Goal: Information Seeking & Learning: Learn about a topic

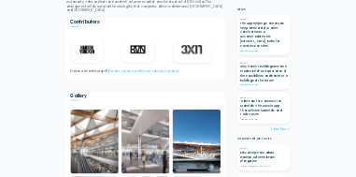
scroll to position [1028, 0]
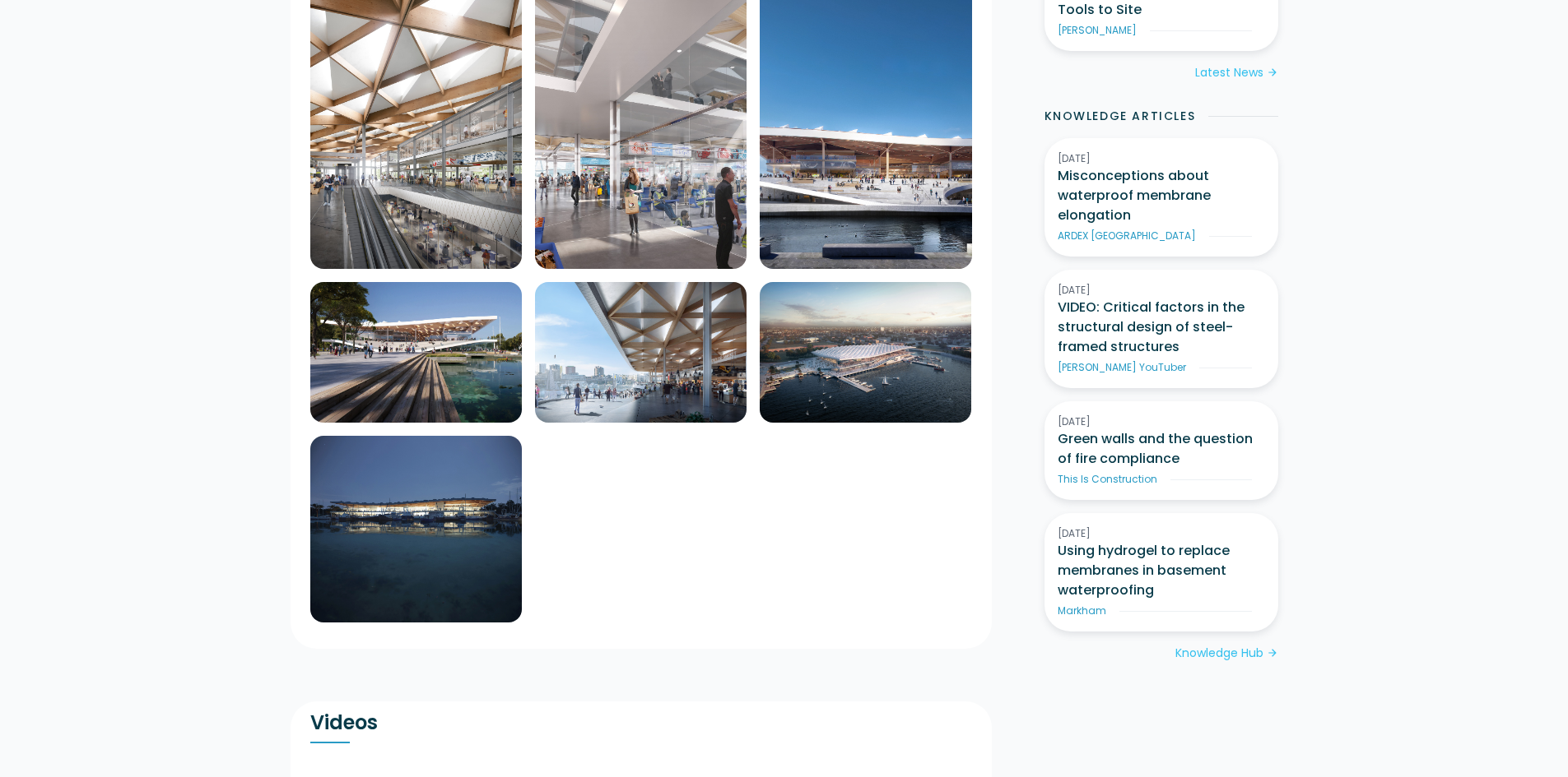
click at [397, 130] on img at bounding box center [416, 128] width 211 height 282
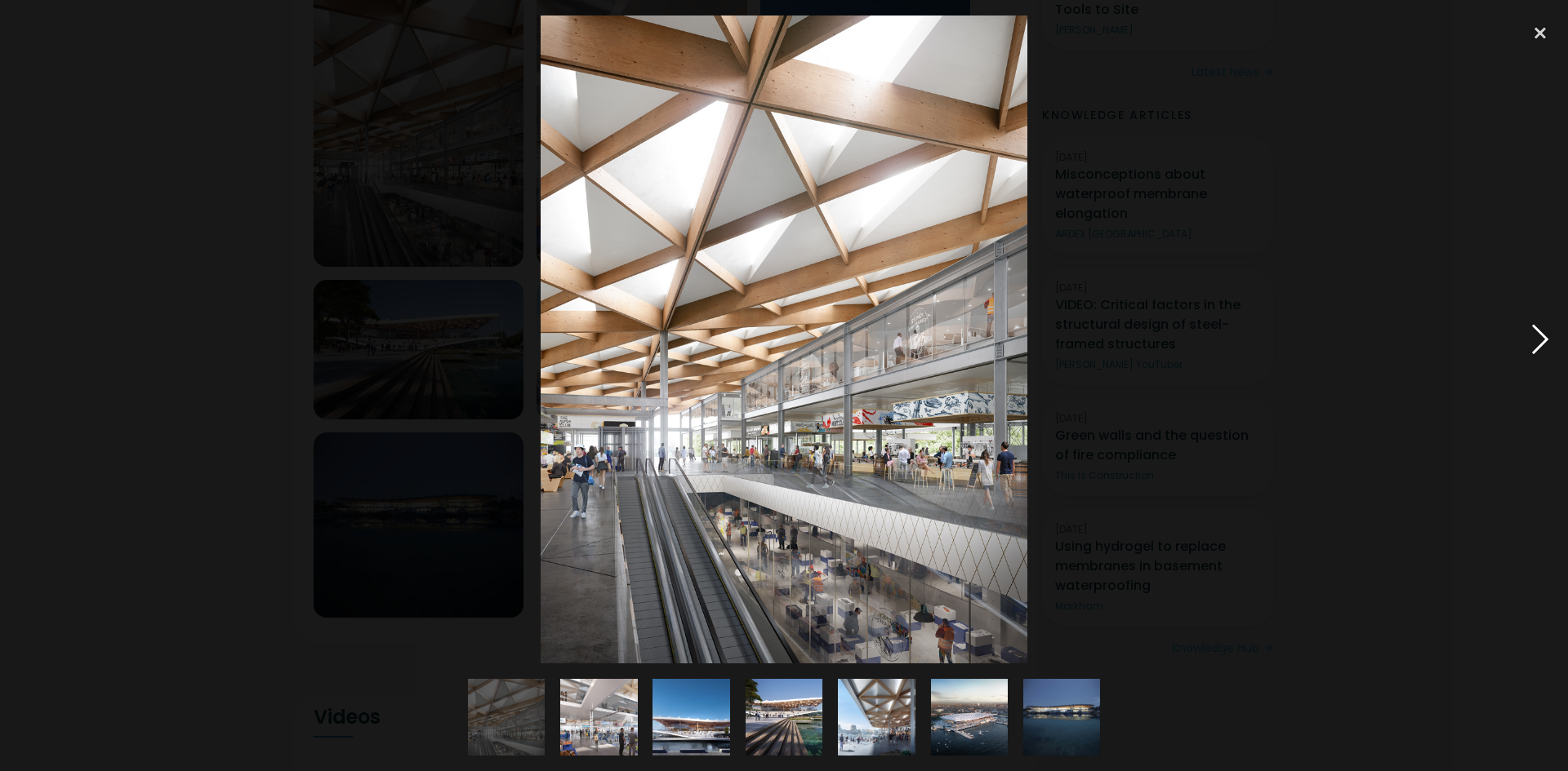
click at [1537, 329] on div at bounding box center [1540, 340] width 56 height 648
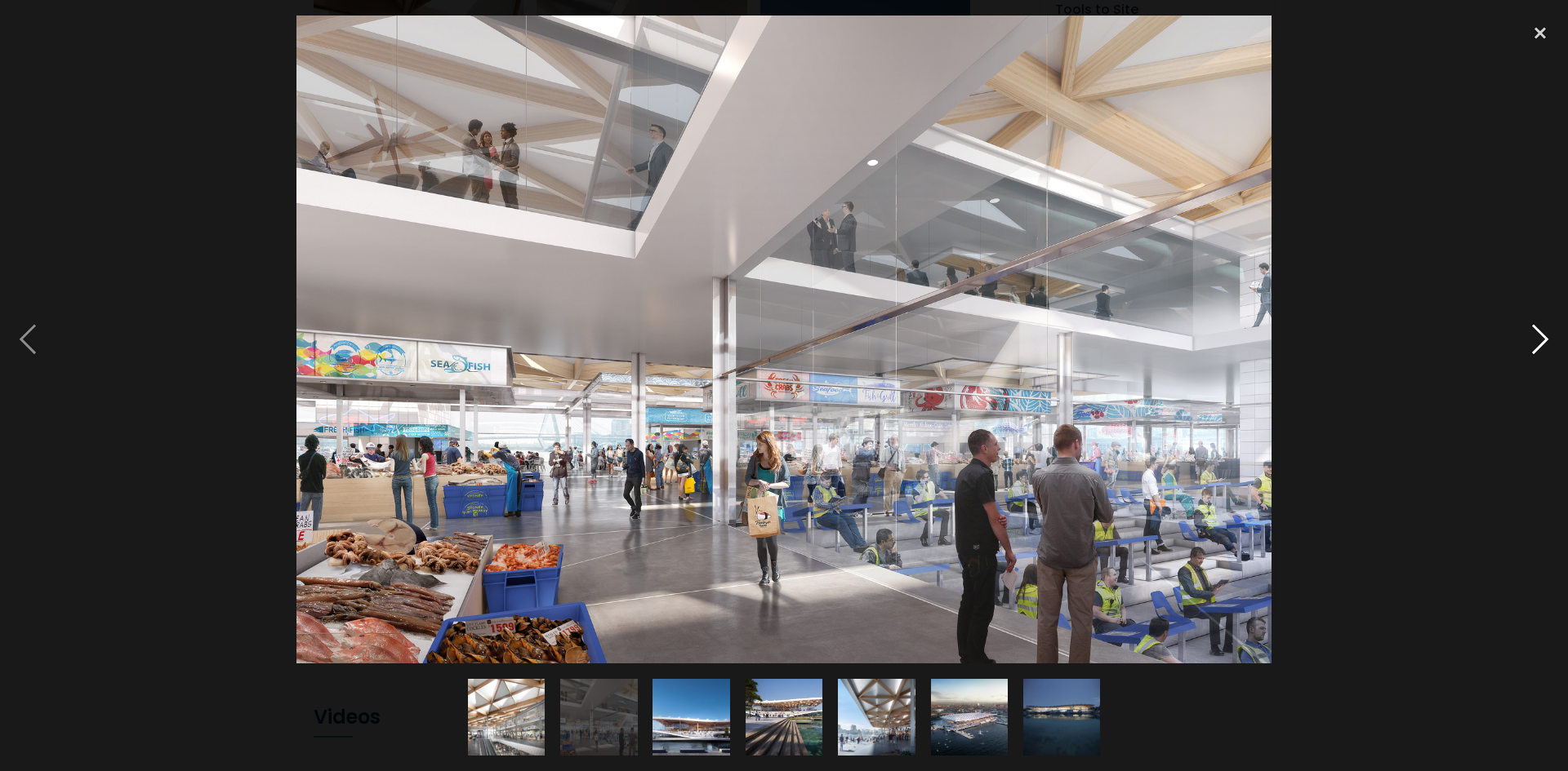
click at [1541, 336] on div at bounding box center [1540, 340] width 56 height 648
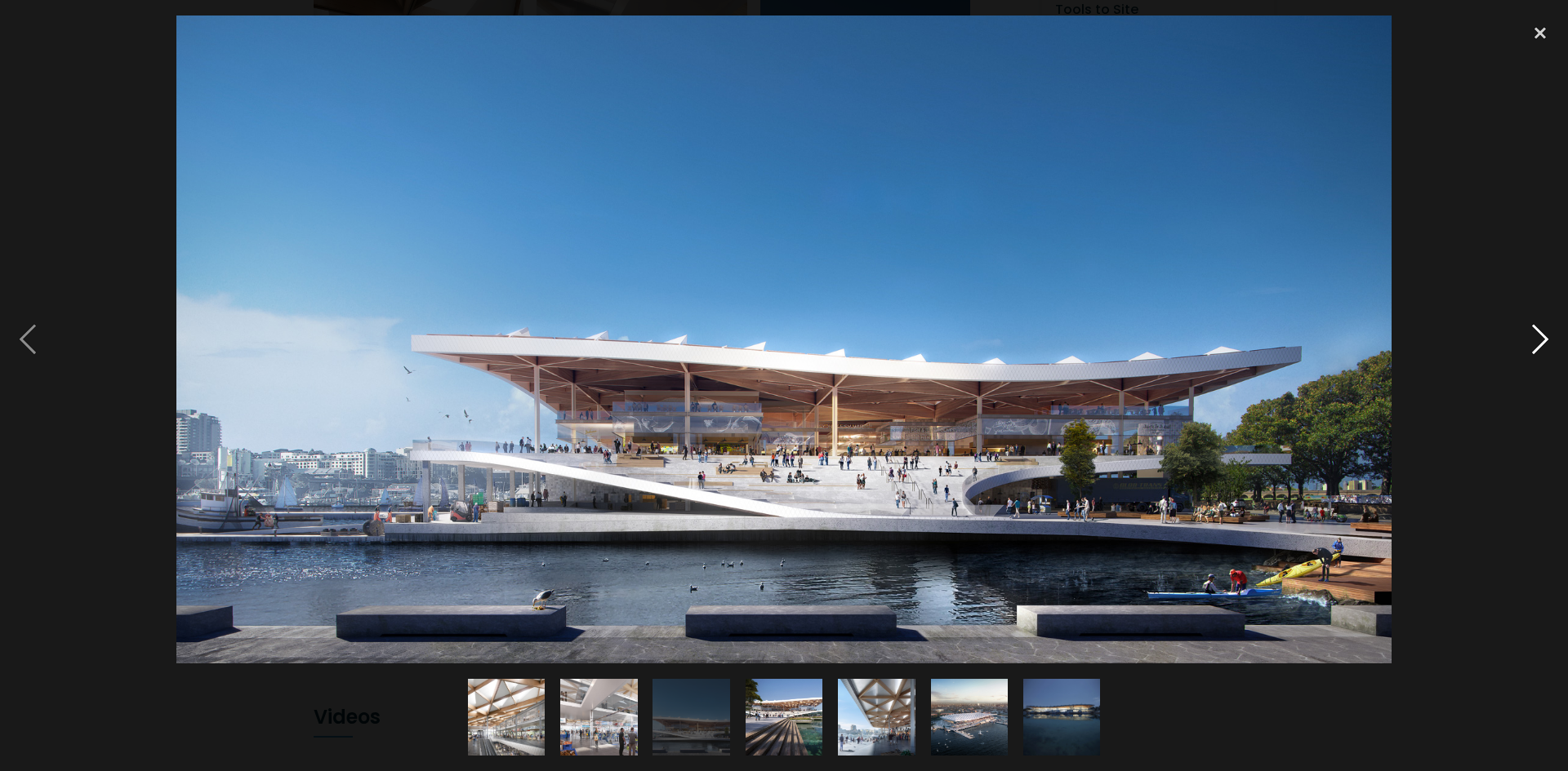
click at [1539, 336] on div at bounding box center [1540, 340] width 56 height 648
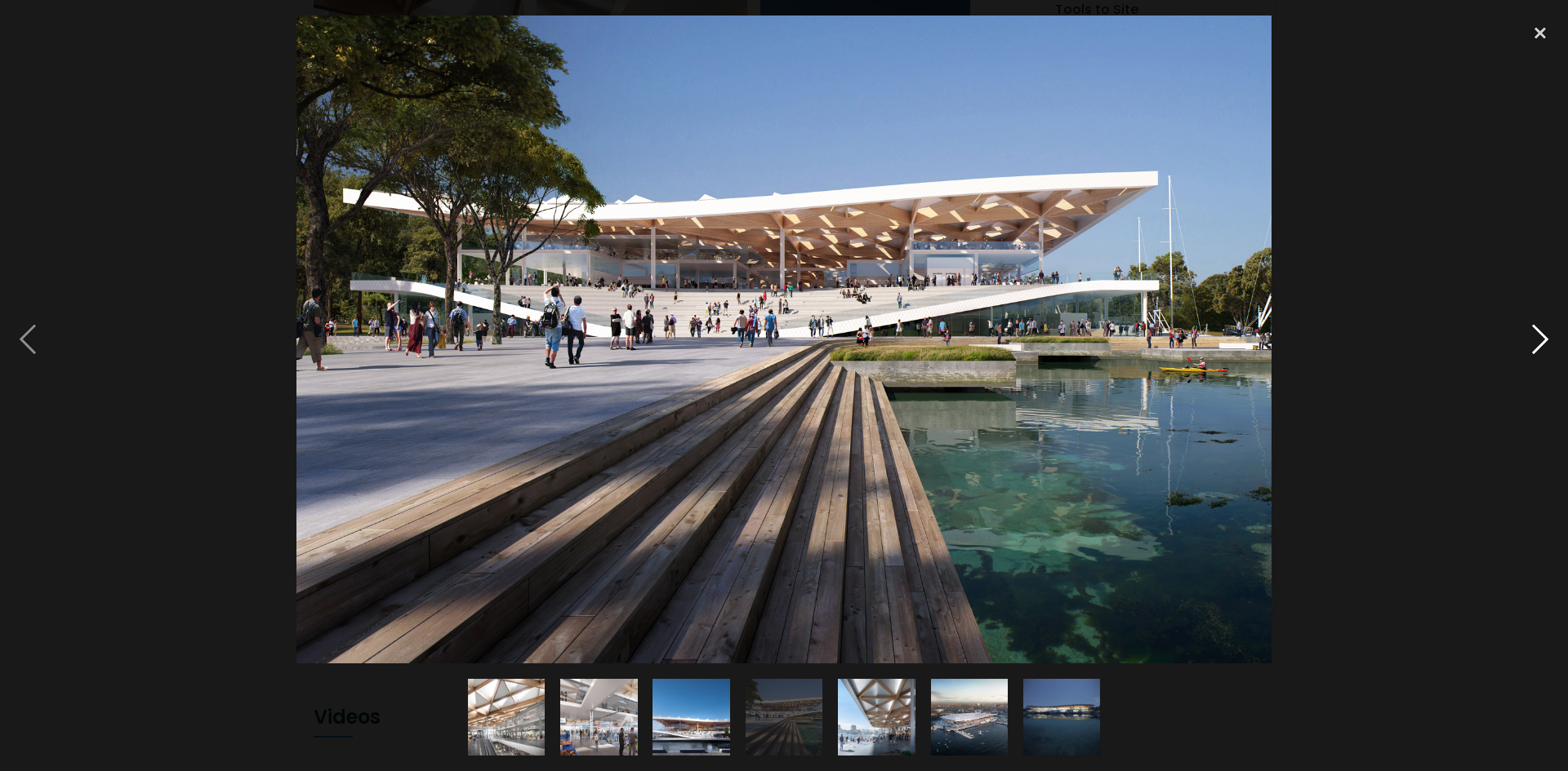
click at [1535, 327] on div at bounding box center [1540, 340] width 56 height 648
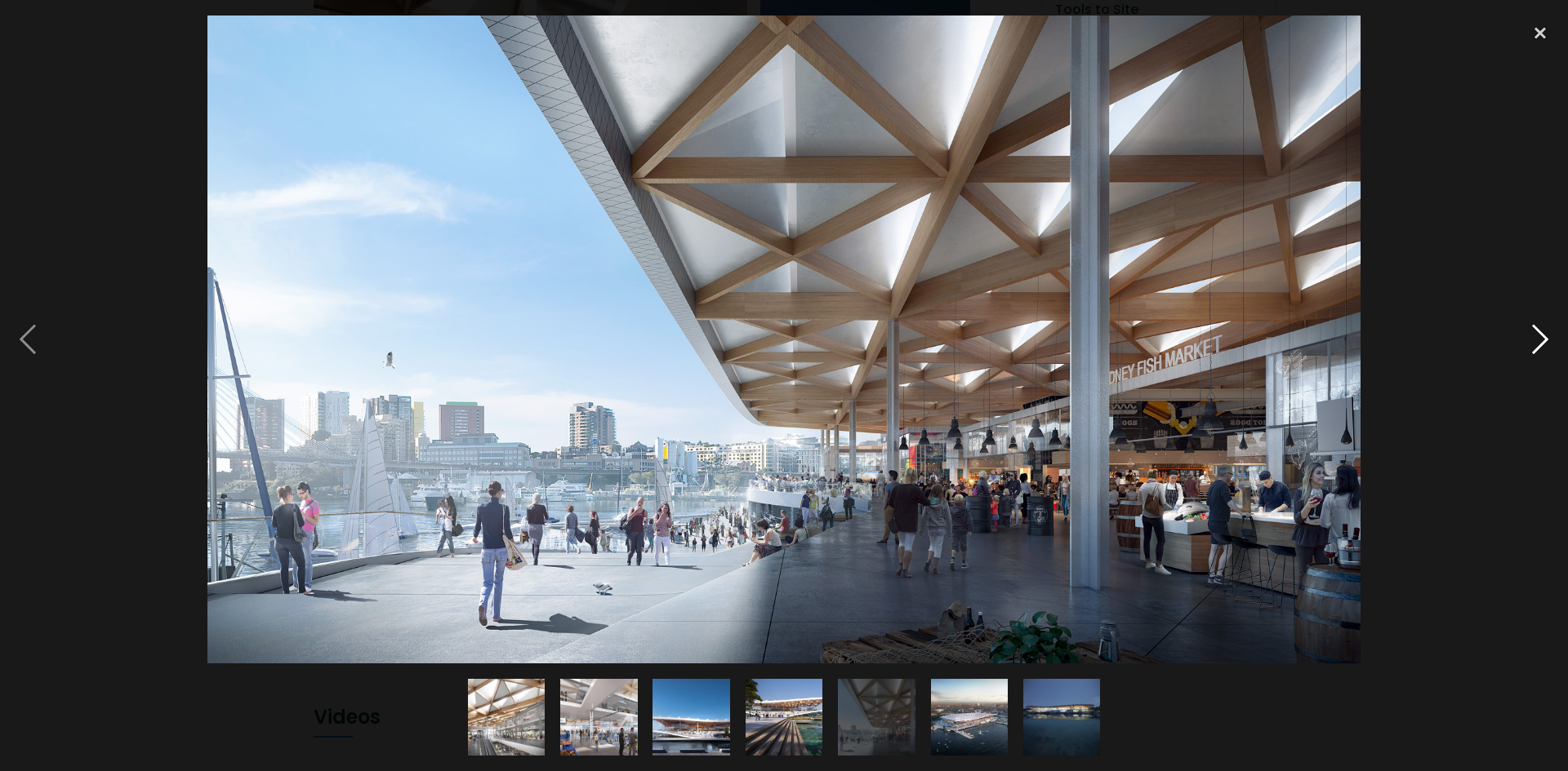
click at [1537, 332] on div at bounding box center [1540, 340] width 56 height 648
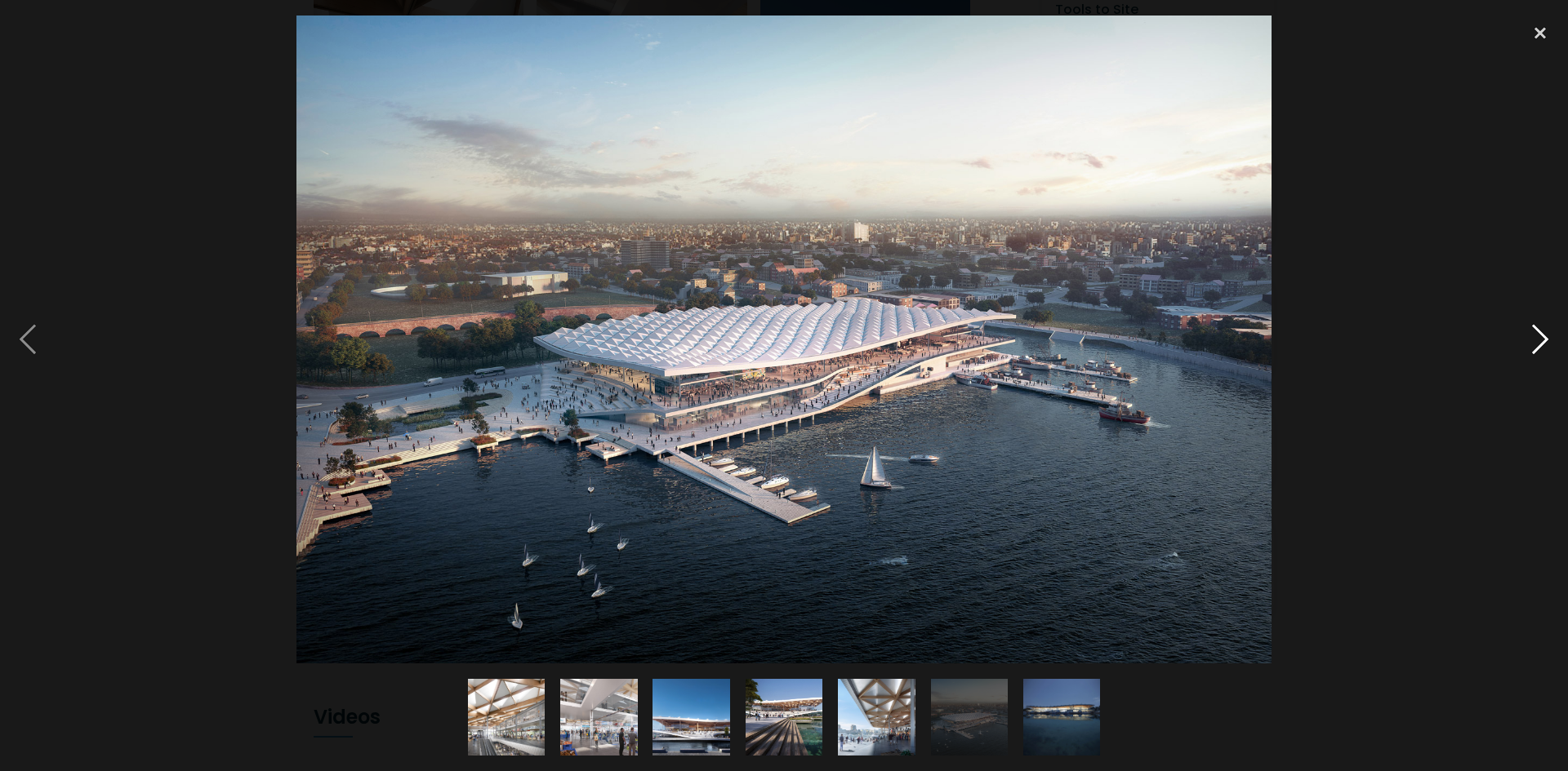
click at [1537, 332] on div at bounding box center [1540, 340] width 56 height 648
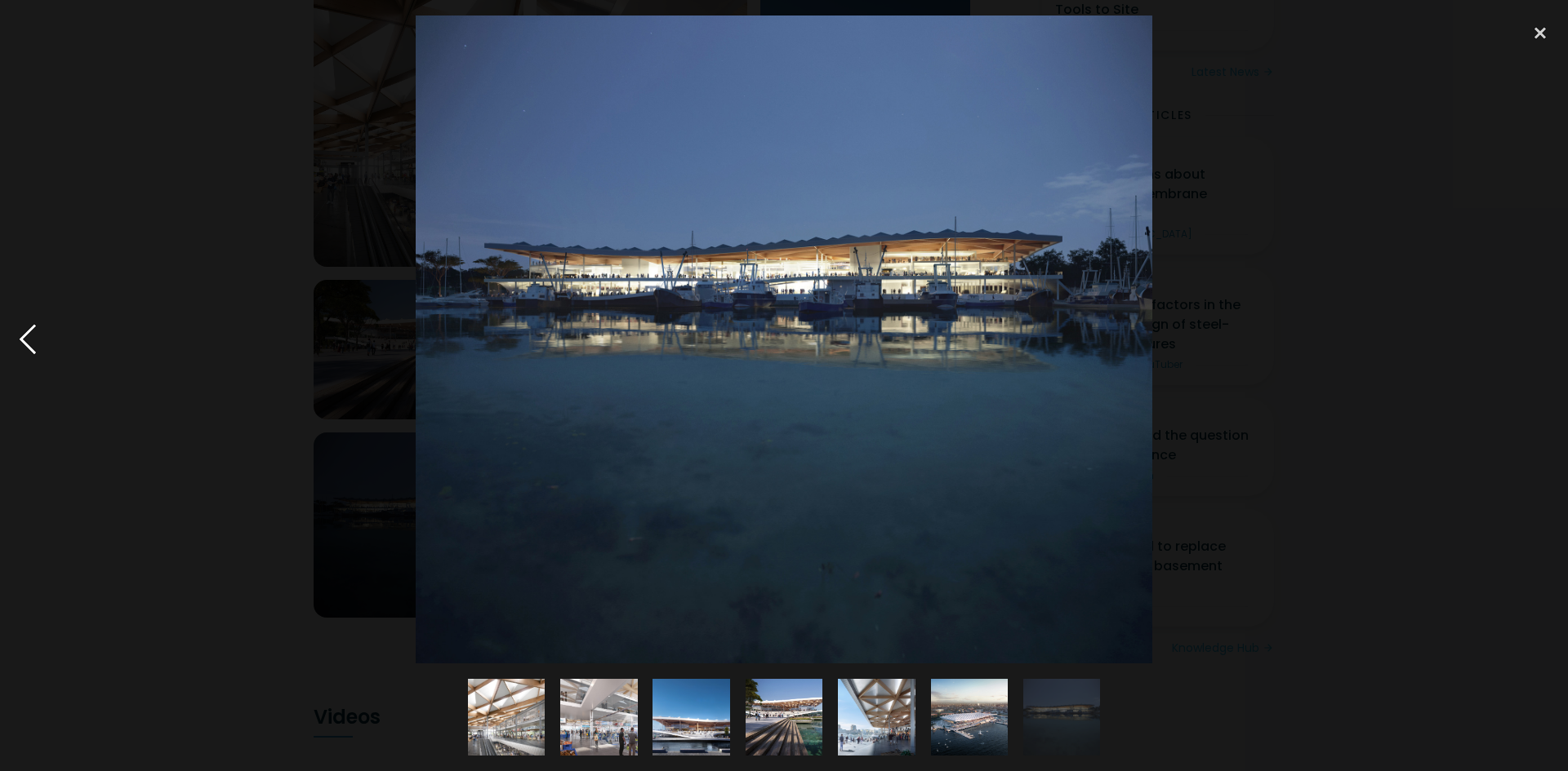
drag, startPoint x: 29, startPoint y: 334, endPoint x: 40, endPoint y: 340, distance: 12.5
click at [28, 334] on div at bounding box center [28, 340] width 56 height 648
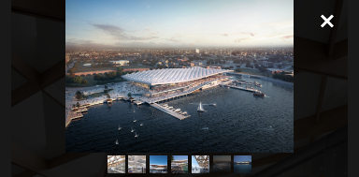
click at [323, 12] on div at bounding box center [327, 20] width 64 height 41
